Goal: Information Seeking & Learning: Compare options

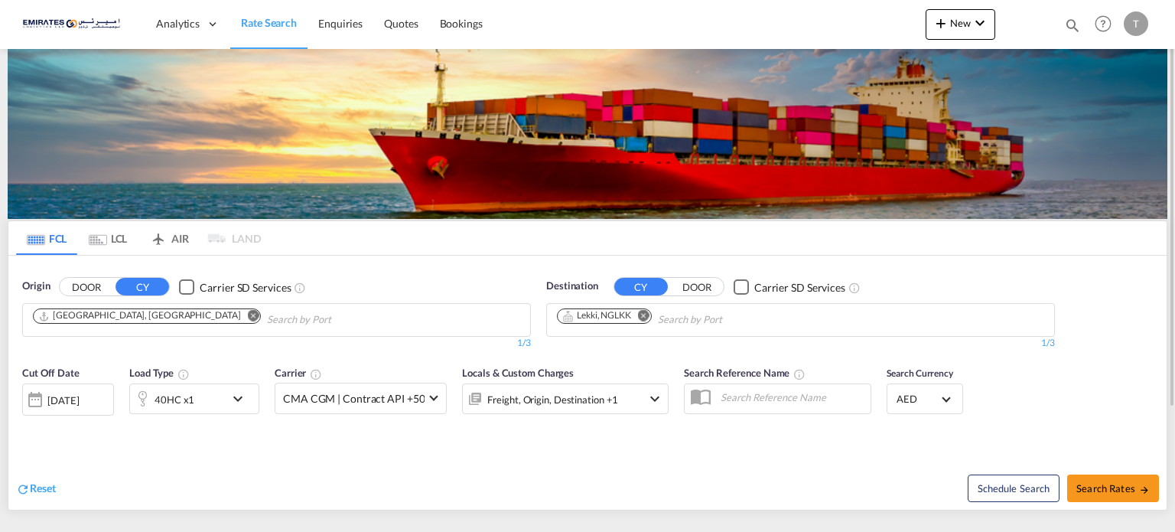
click at [642, 315] on md-icon "Remove" at bounding box center [643, 315] width 11 height 11
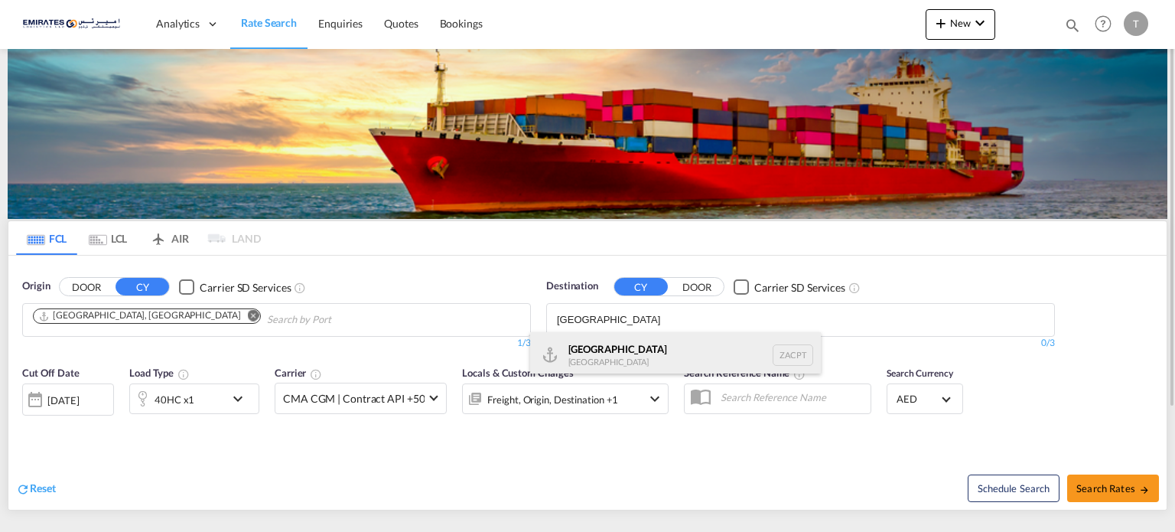
type input "cape town"
click at [619, 349] on div "Cape Town South Africa ZACPT" at bounding box center [675, 355] width 291 height 46
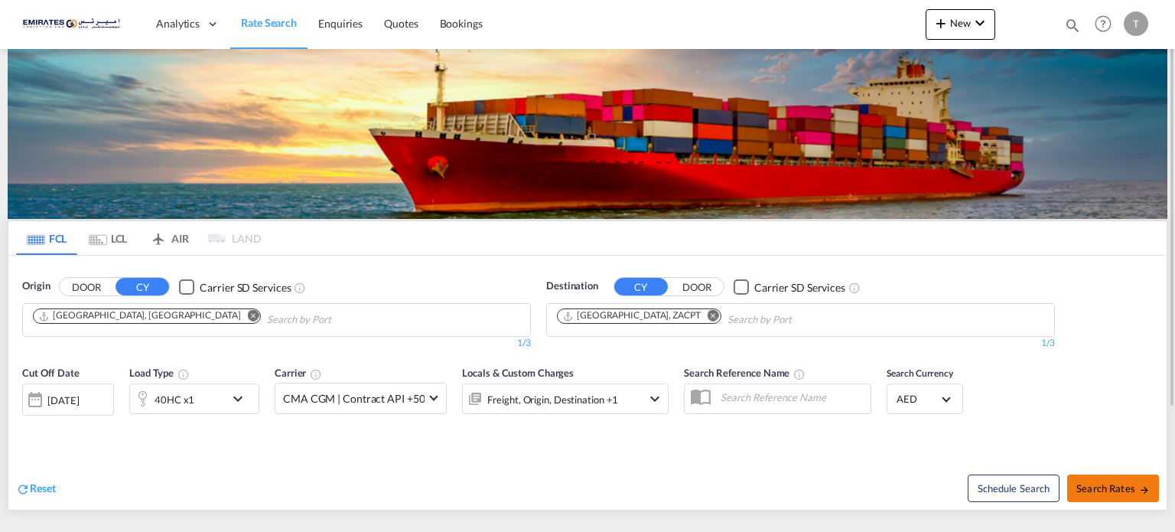
click at [1109, 486] on span "Search Rates" at bounding box center [1112, 488] width 73 height 12
type input "AEJEA to ZACPT / 29 Sep 2025"
click at [707, 314] on md-icon "Remove" at bounding box center [712, 315] width 11 height 11
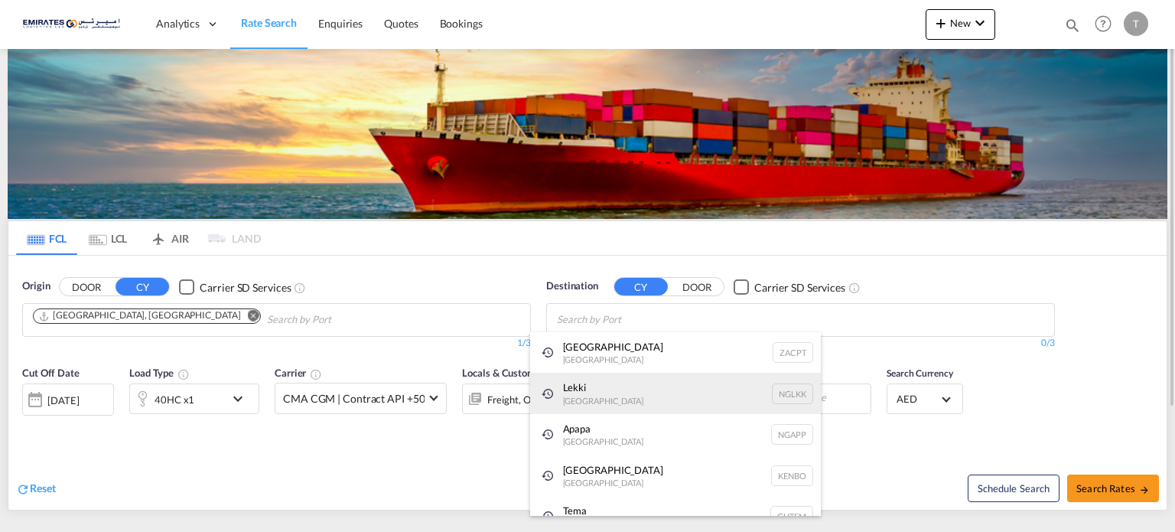
click at [603, 391] on div "Lekki Nigeria NGLKK" at bounding box center [675, 392] width 291 height 41
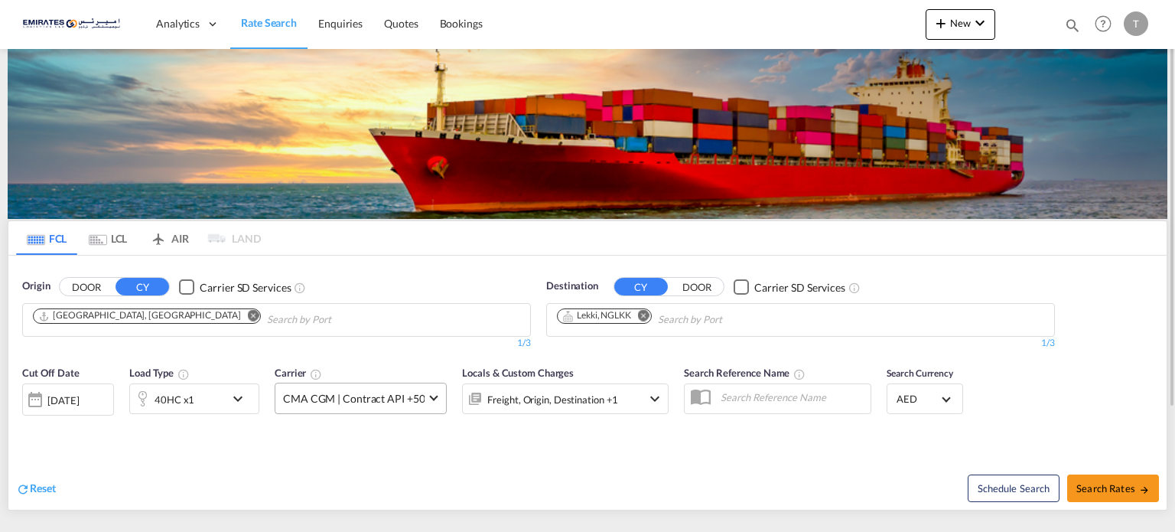
click at [430, 394] on span at bounding box center [434, 396] width 8 height 8
click at [612, 446] on md-backdrop at bounding box center [587, 266] width 1175 height 532
click at [79, 393] on div "29 Sep 2025" at bounding box center [62, 400] width 31 height 14
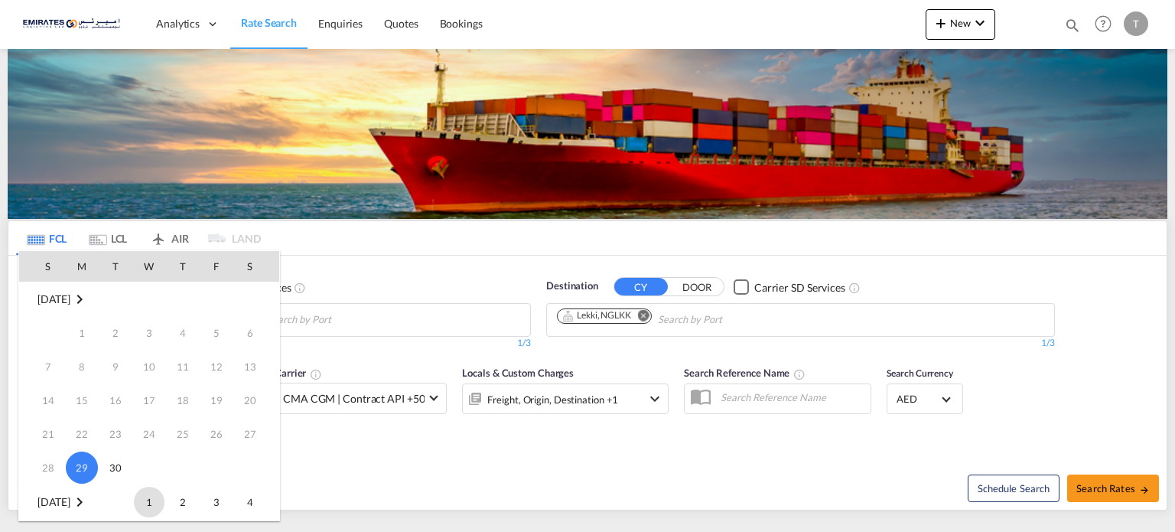
click at [149, 499] on span "1" at bounding box center [149, 501] width 31 height 31
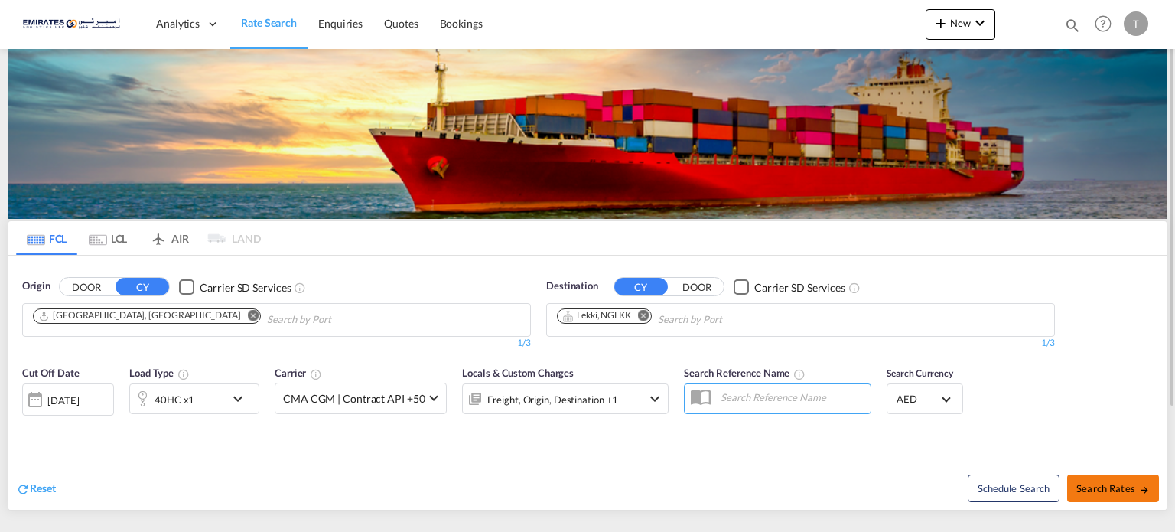
click at [1128, 488] on span "Search Rates" at bounding box center [1112, 488] width 73 height 12
type input "AEJEA to NGLKK / 1 Oct 2025"
